Goal: Transaction & Acquisition: Purchase product/service

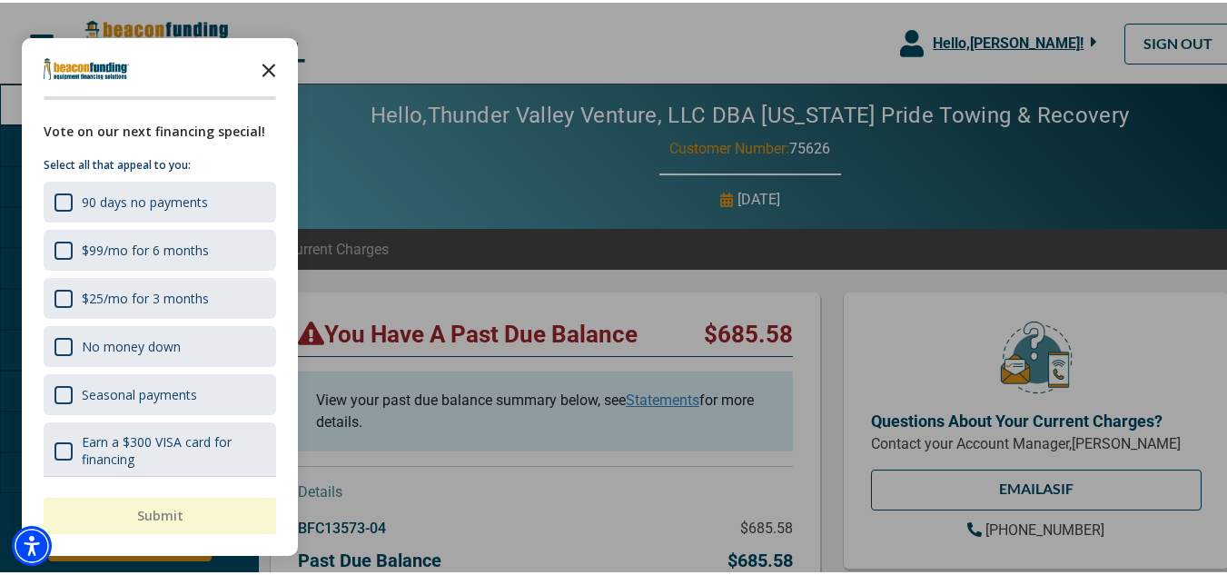
click at [265, 69] on icon "Close the survey" at bounding box center [269, 66] width 36 height 36
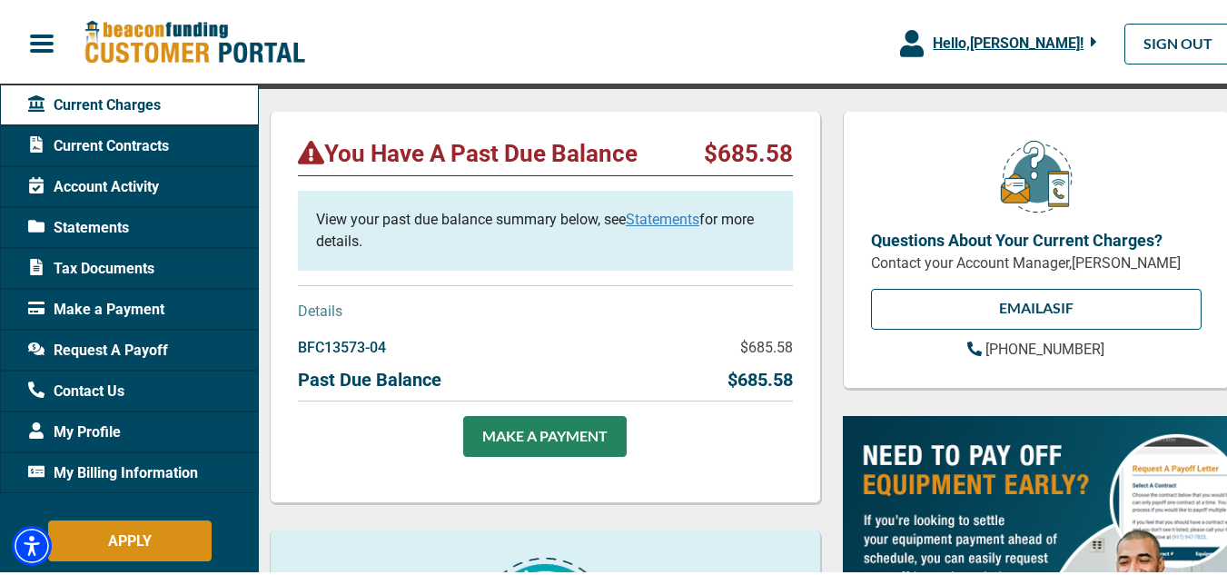
scroll to position [182, 0]
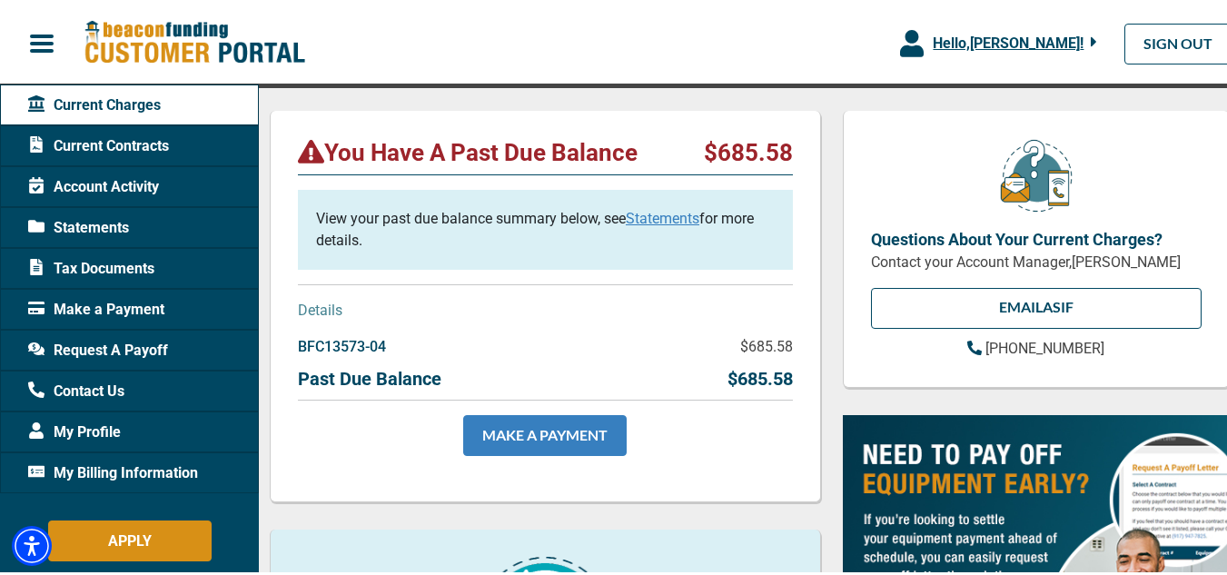
click at [611, 429] on link "MAKE A PAYMENT" at bounding box center [544, 432] width 163 height 41
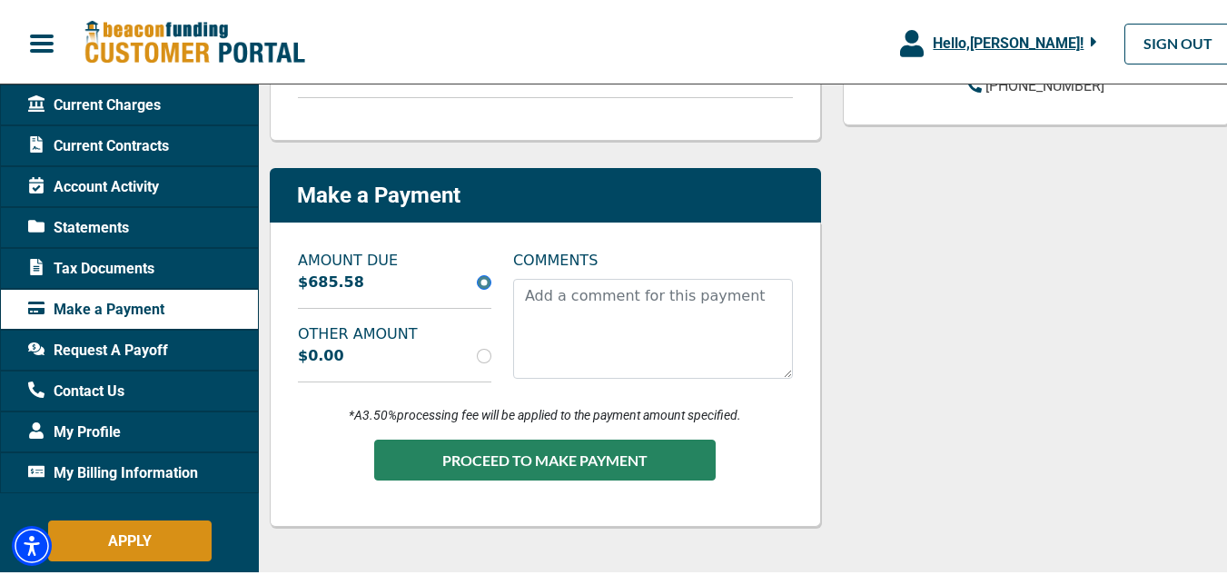
scroll to position [454, 0]
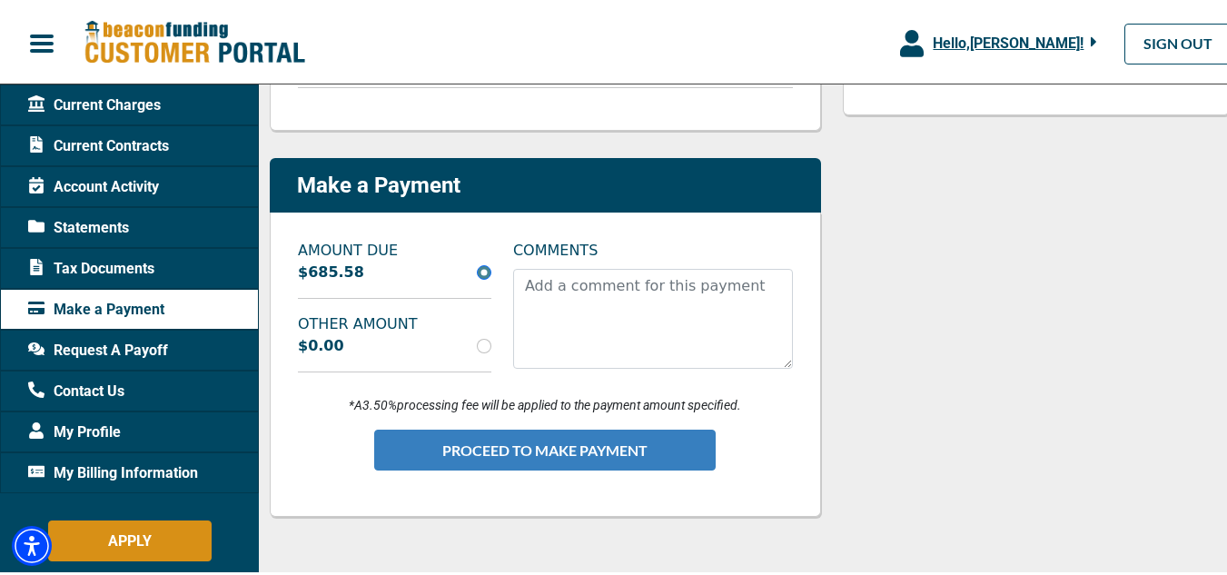
click at [535, 455] on button "PROCEED TO MAKE PAYMENT" at bounding box center [544, 447] width 341 height 41
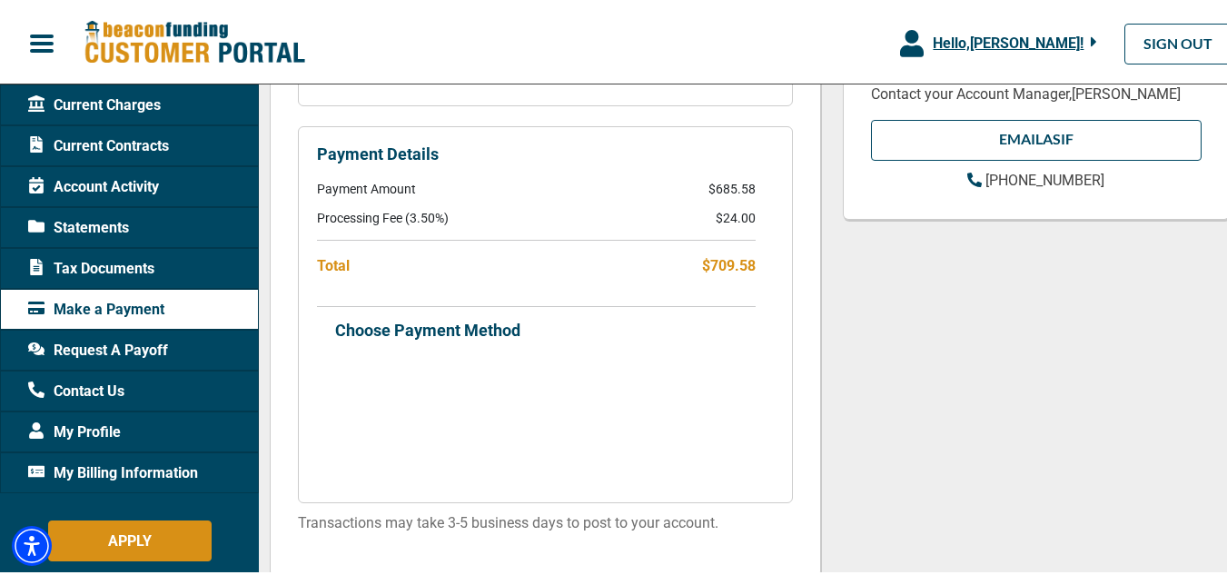
scroll to position [545, 0]
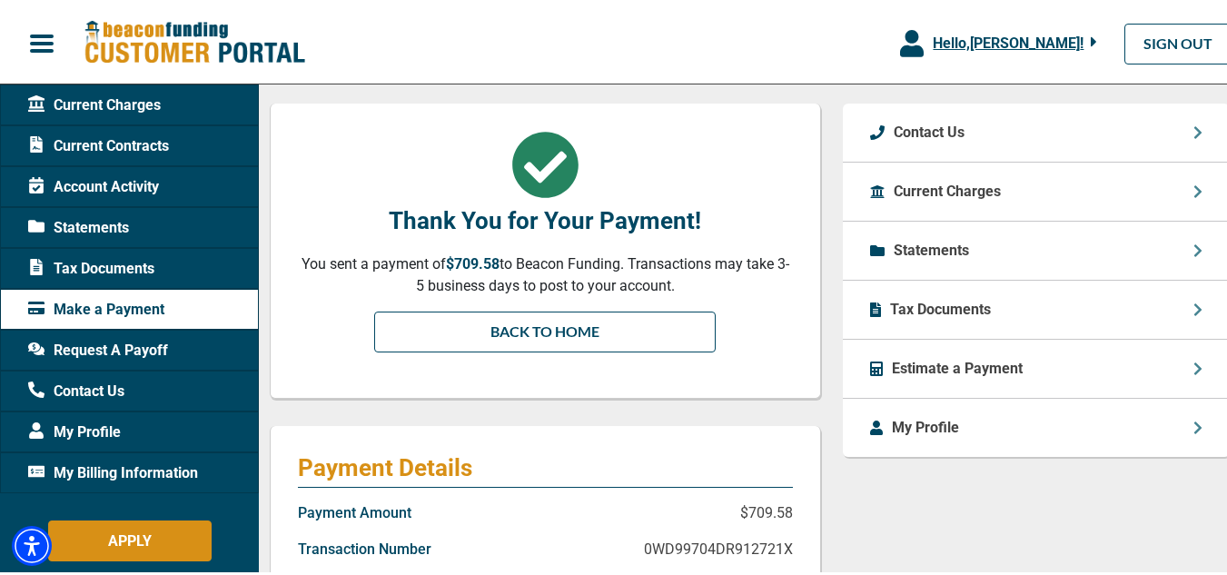
scroll to position [182, 0]
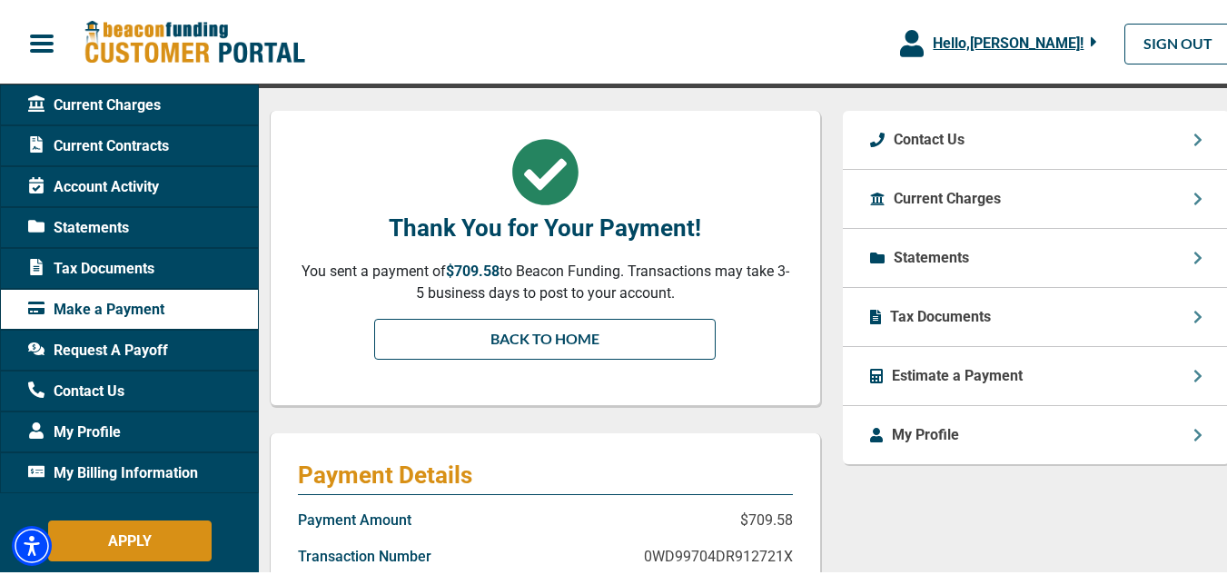
click at [116, 350] on span "Request A Payoff" at bounding box center [98, 348] width 140 height 22
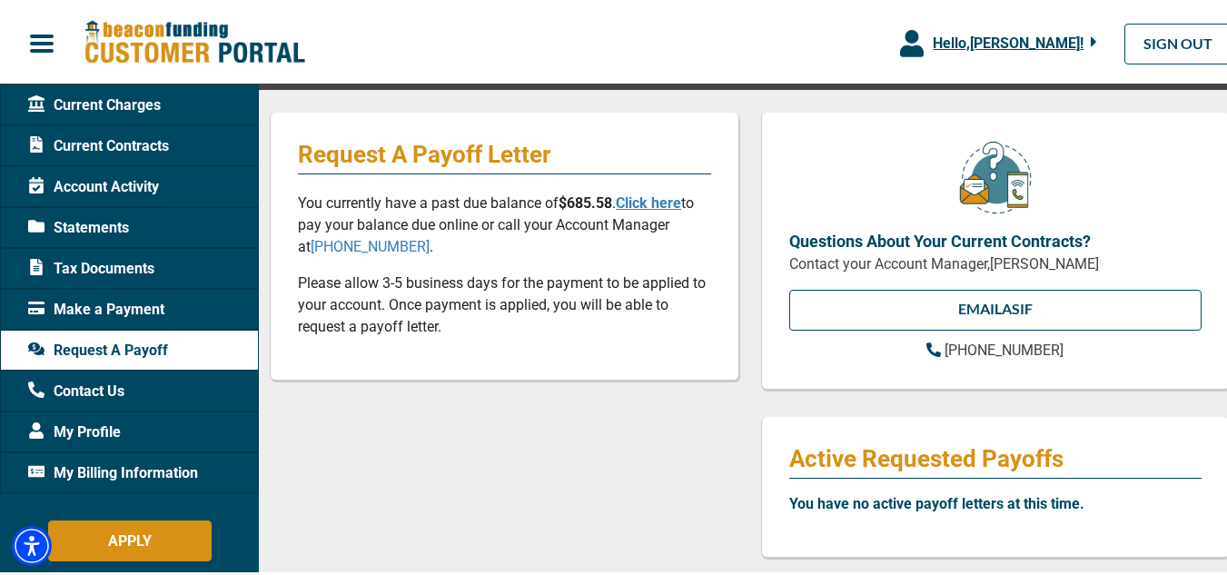
scroll to position [182, 0]
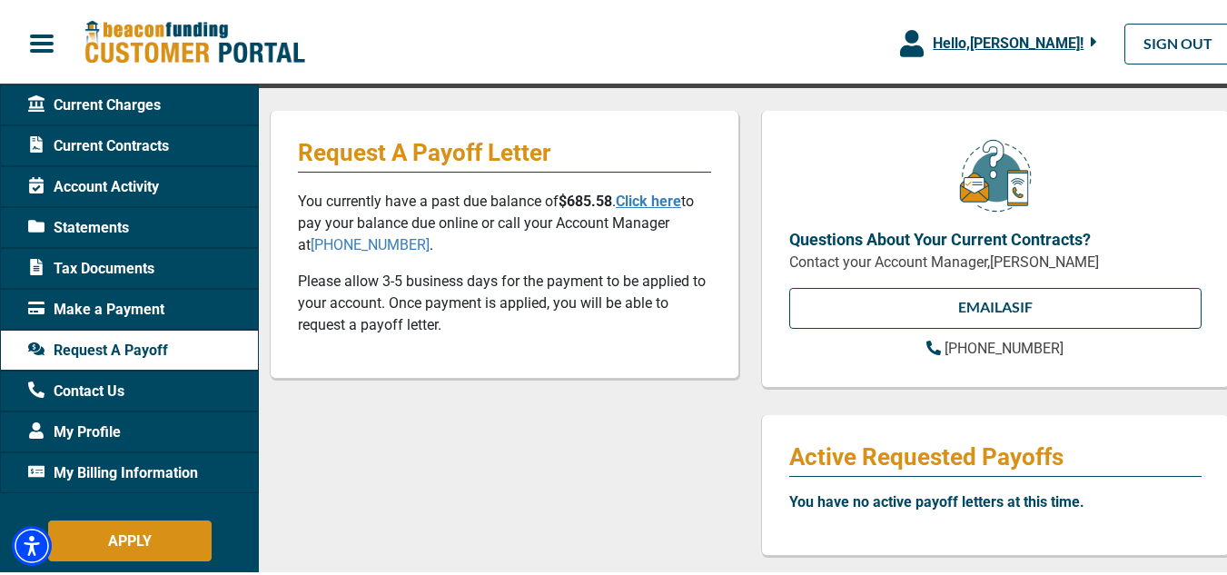
click at [666, 199] on link "Click here" at bounding box center [648, 198] width 65 height 17
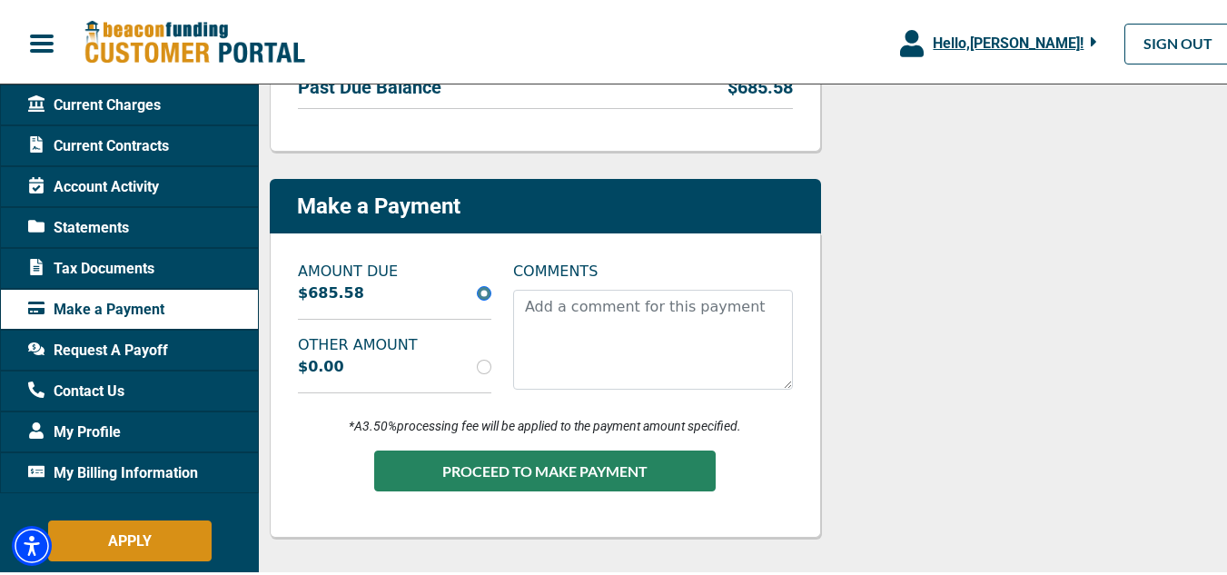
scroll to position [545, 0]
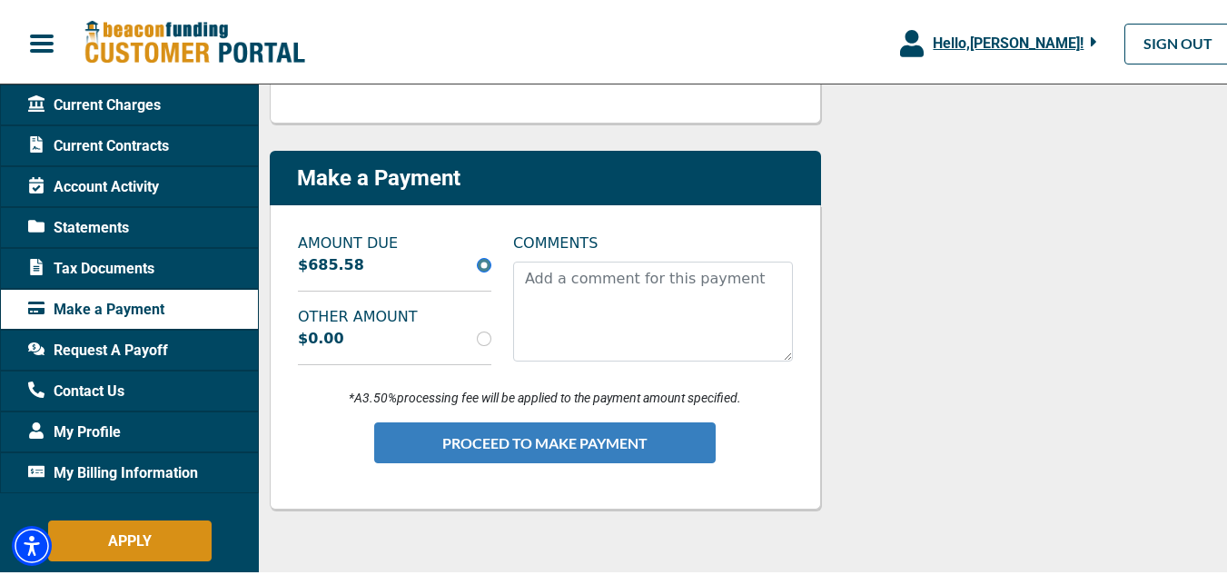
click at [519, 436] on button "PROCEED TO MAKE PAYMENT" at bounding box center [544, 439] width 341 height 41
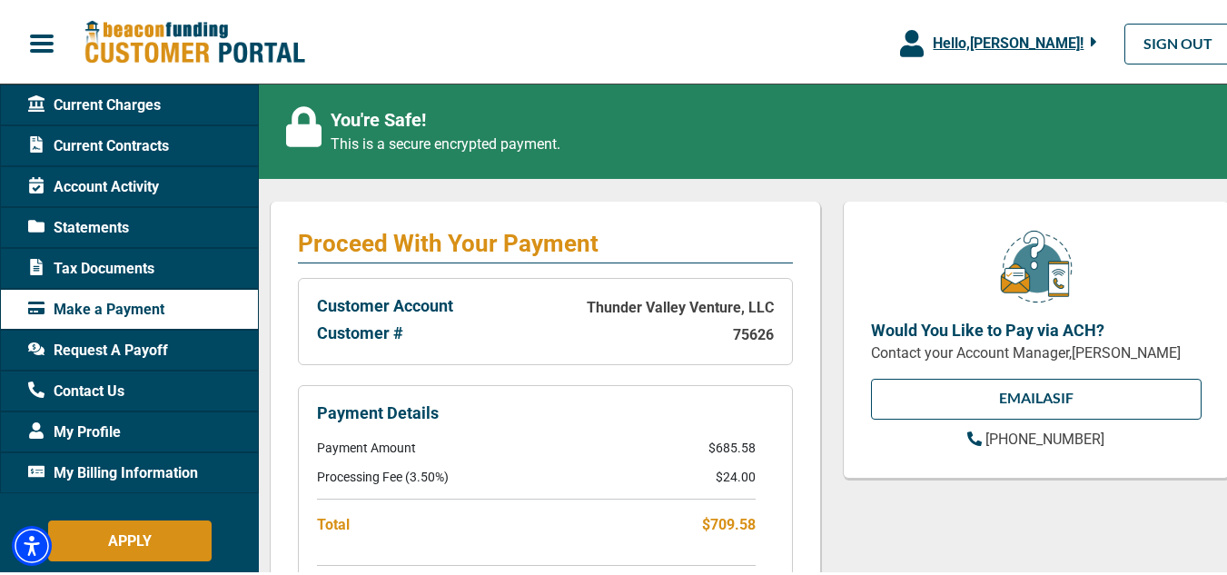
scroll to position [182, 0]
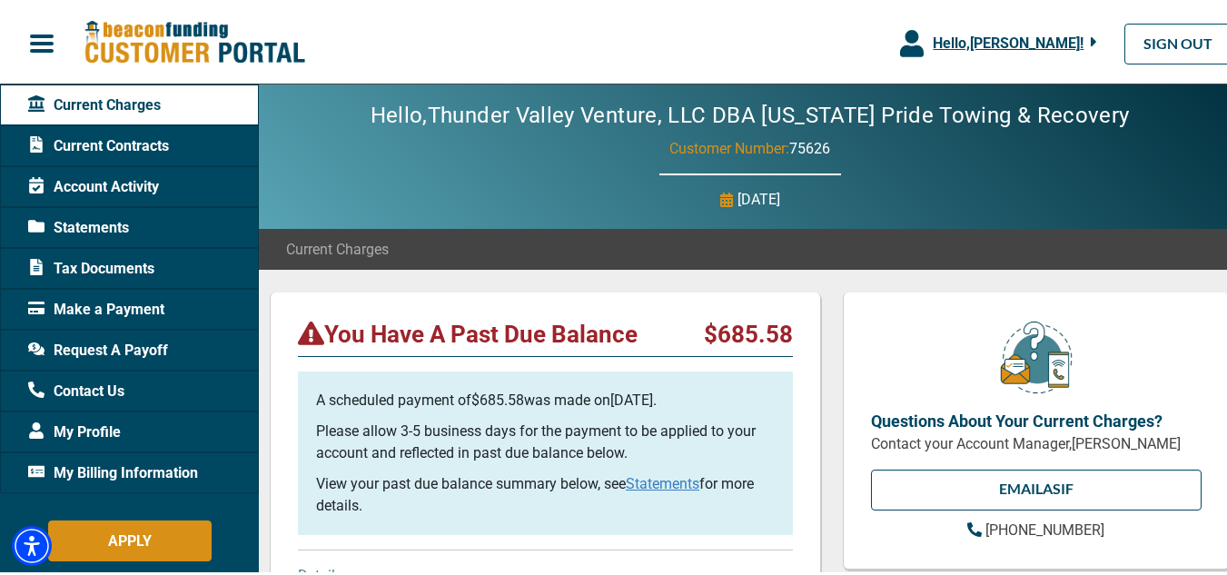
click at [164, 340] on span "Request A Payoff" at bounding box center [98, 348] width 140 height 22
